Goal: Check status: Check status

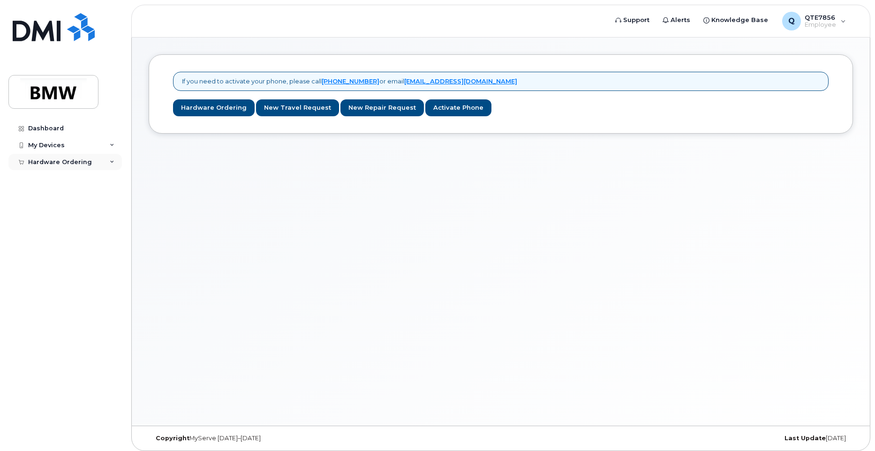
click at [107, 162] on div "Hardware Ordering" at bounding box center [65, 162] width 114 height 17
click at [64, 174] on link "My Orders" at bounding box center [73, 179] width 97 height 18
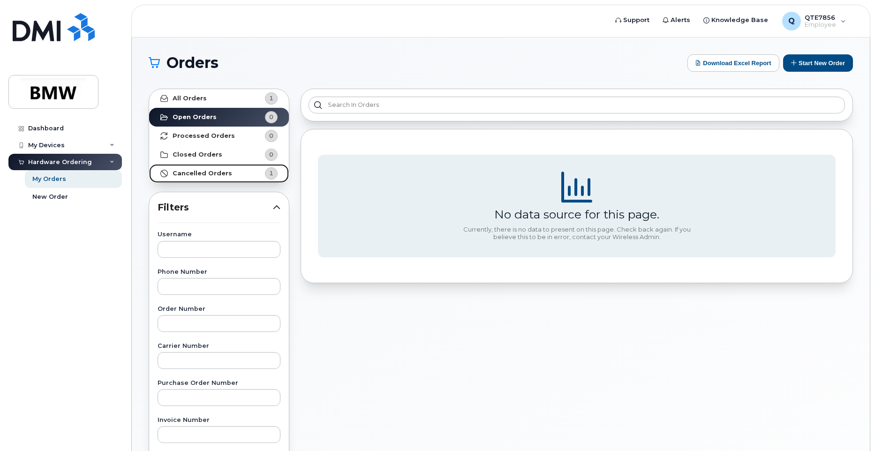
drag, startPoint x: 266, startPoint y: 175, endPoint x: 282, endPoint y: 174, distance: 16.1
click at [266, 175] on div "1" at bounding box center [271, 173] width 13 height 12
